Goal: Information Seeking & Learning: Check status

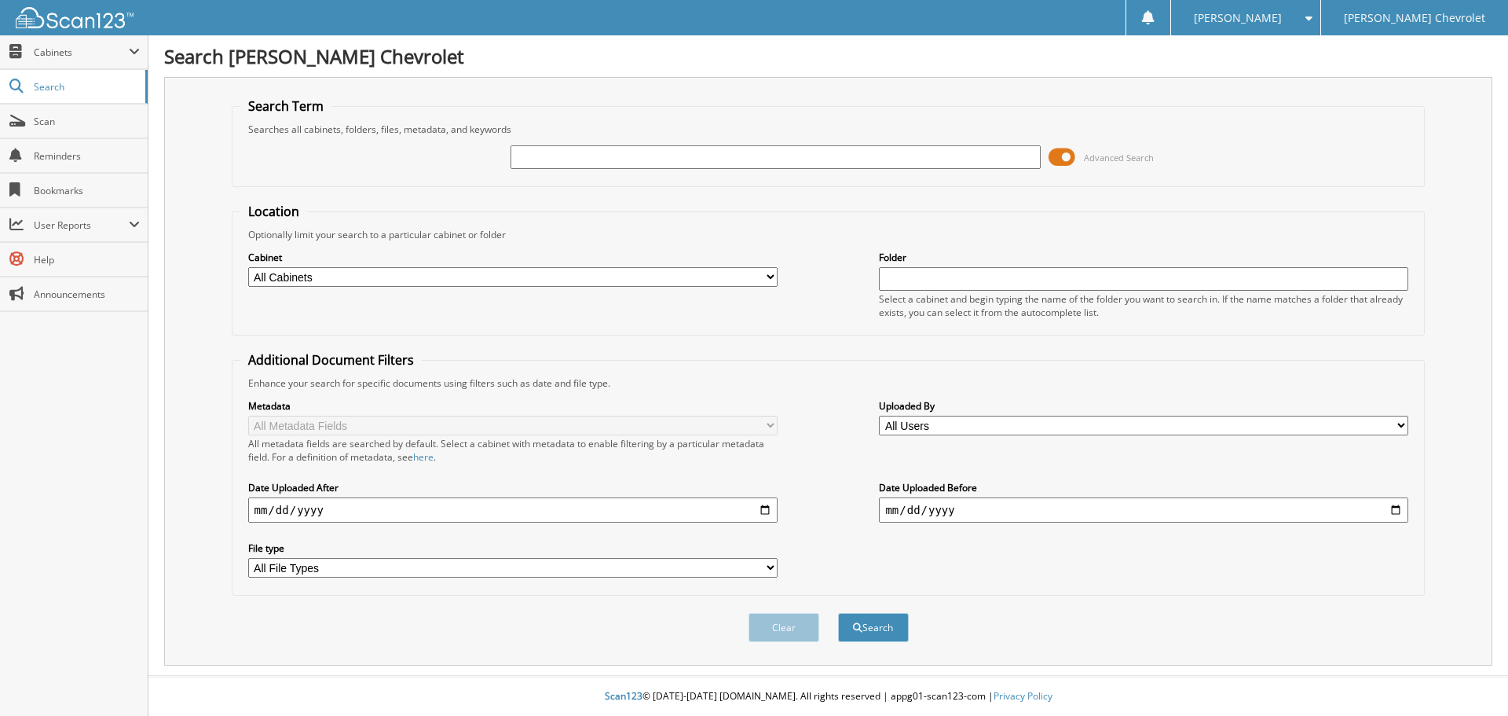
click at [669, 160] on input "text" at bounding box center [776, 157] width 530 height 24
type input "6092468"
click at [838, 613] on button "Search" at bounding box center [873, 627] width 71 height 29
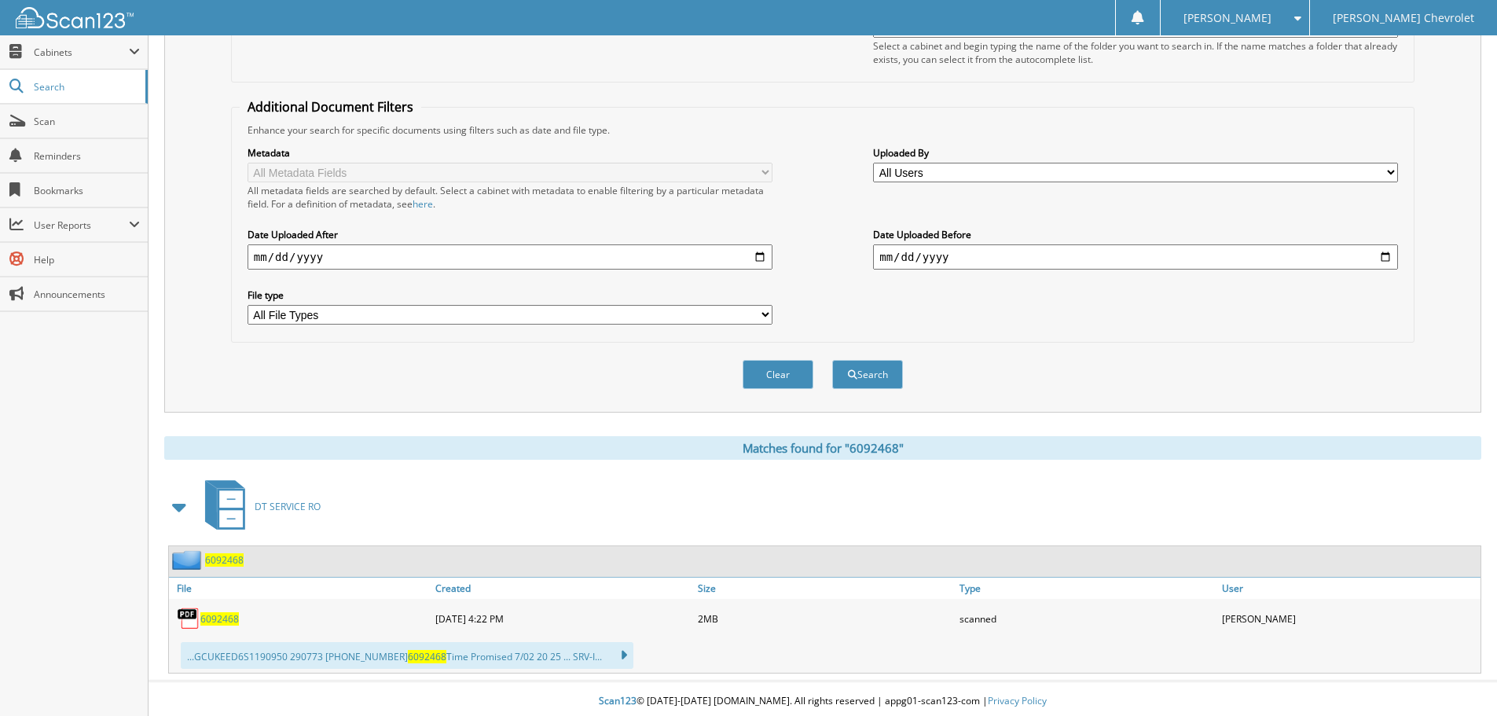
scroll to position [258, 0]
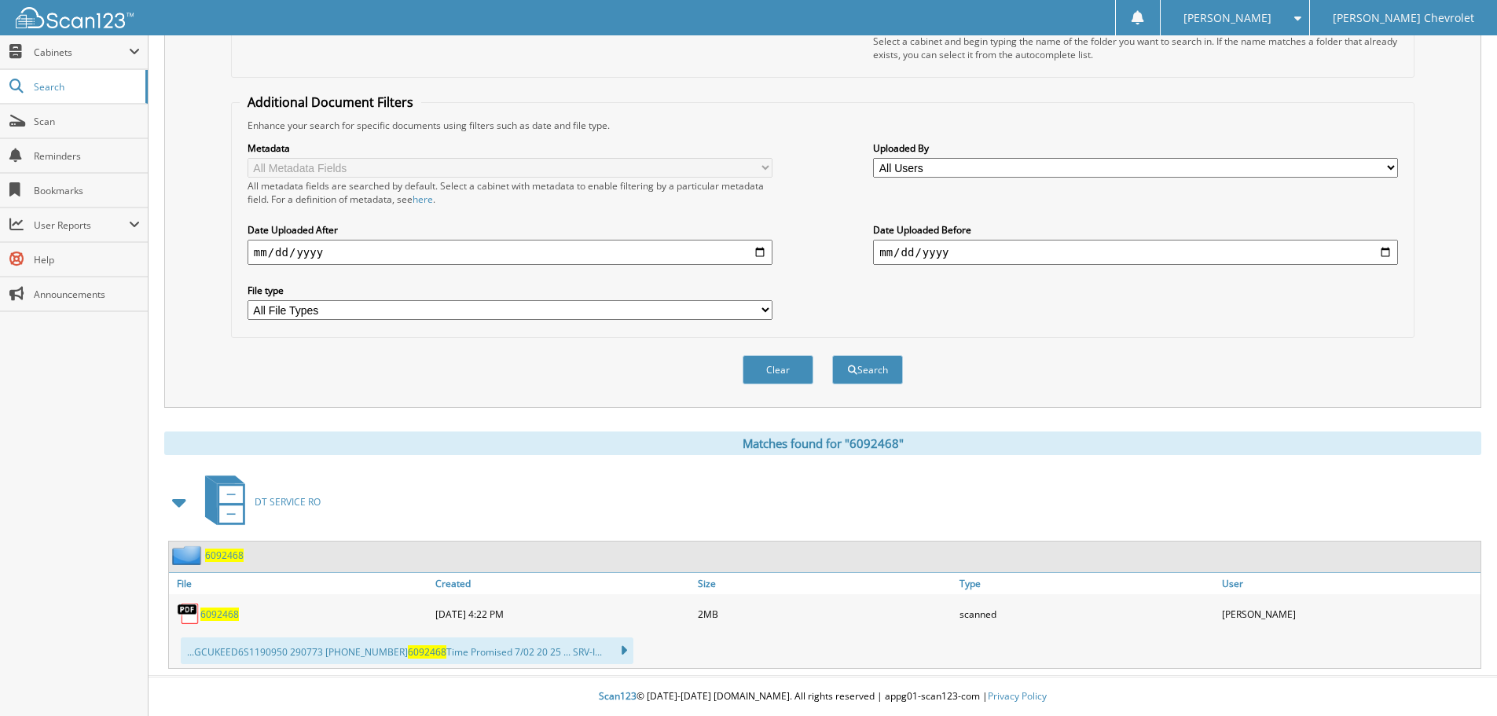
click at [201, 616] on span "6092468" at bounding box center [219, 613] width 38 height 13
click at [83, 116] on span "Scan" at bounding box center [87, 121] width 106 height 13
